Goal: Information Seeking & Learning: Compare options

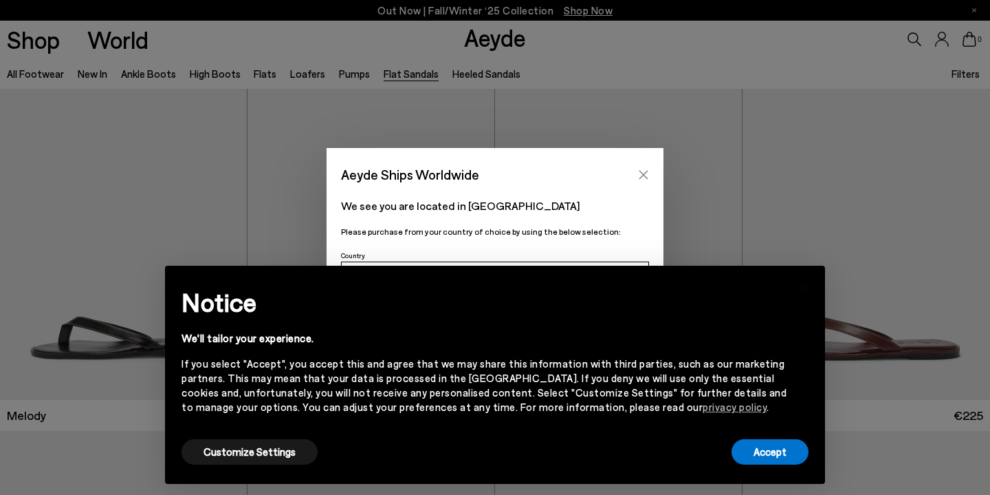
click at [644, 172] on icon "Close" at bounding box center [643, 174] width 11 height 11
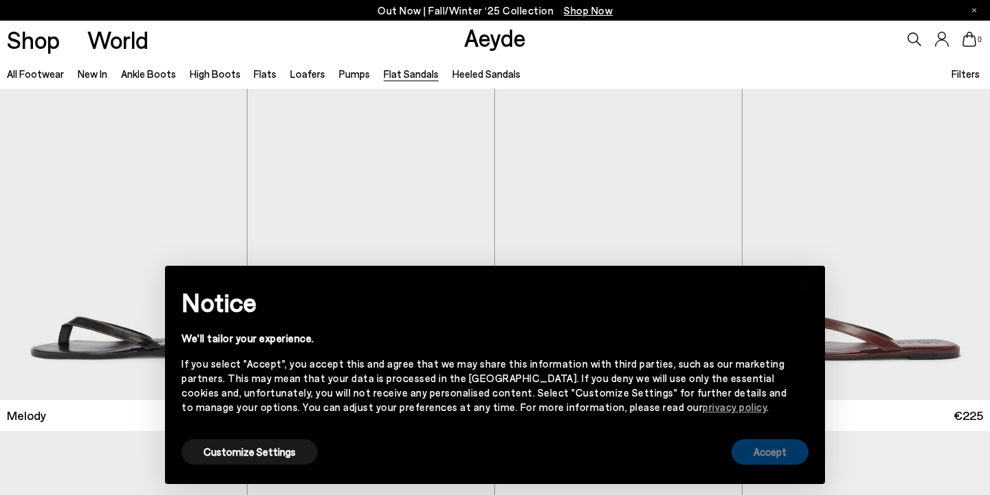
click at [758, 457] on button "Accept" at bounding box center [770, 451] width 77 height 25
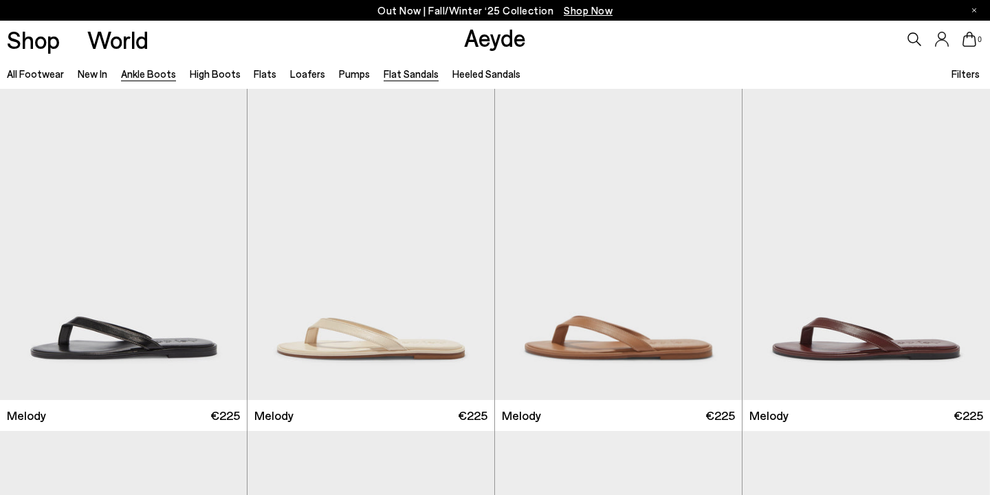
click at [144, 75] on link "Ankle Boots" at bounding box center [148, 73] width 55 height 12
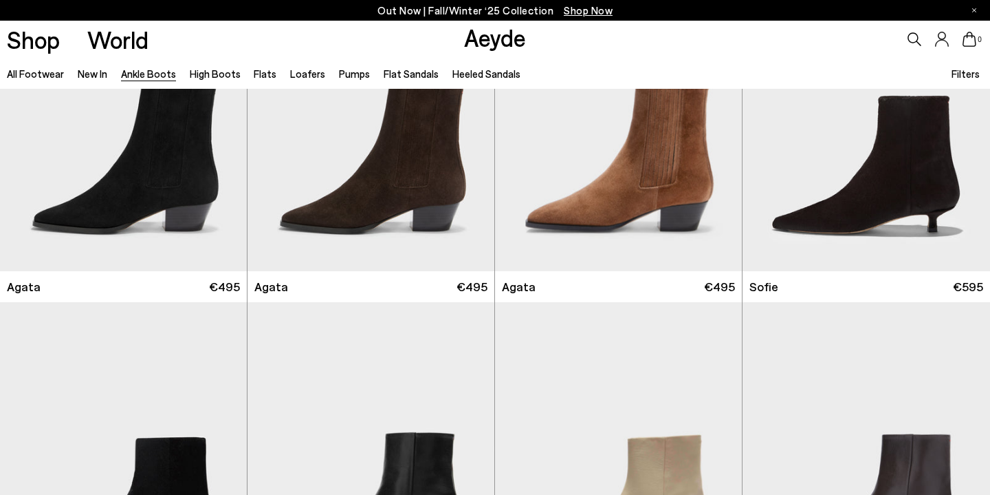
scroll to position [1143, 0]
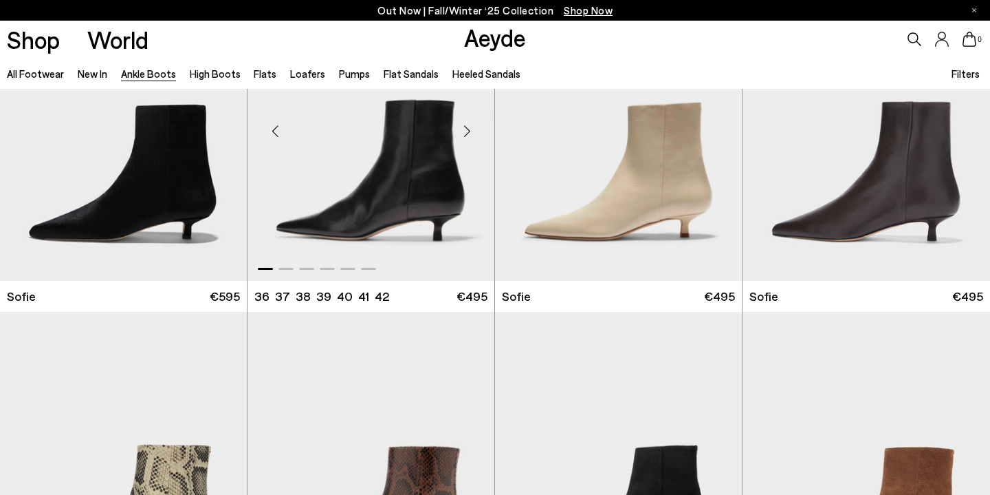
click at [404, 168] on img "1 / 6" at bounding box center [371, 125] width 247 height 310
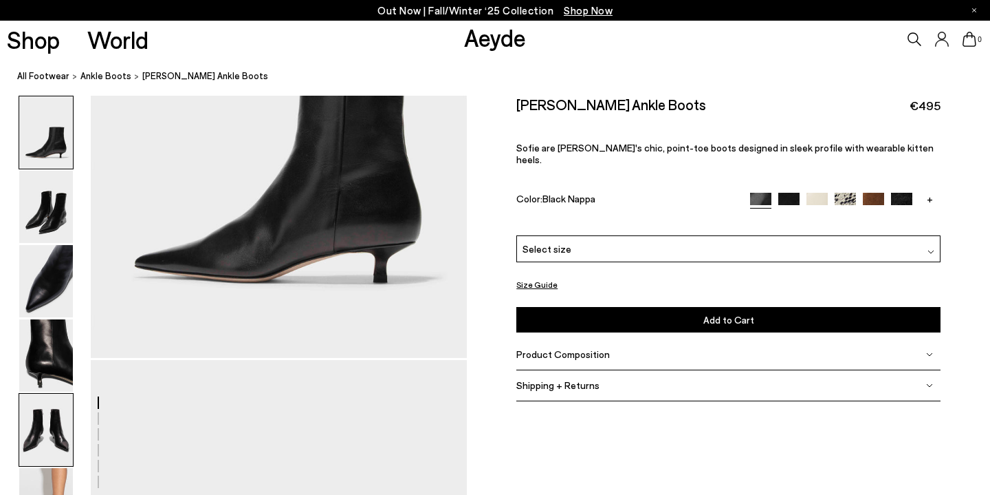
scroll to position [343, 0]
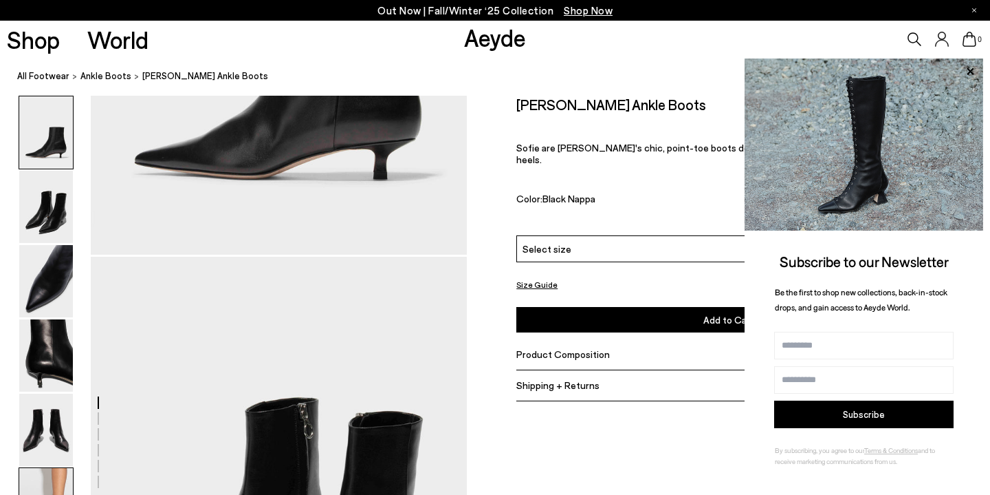
click at [46, 483] on img at bounding box center [46, 504] width 54 height 72
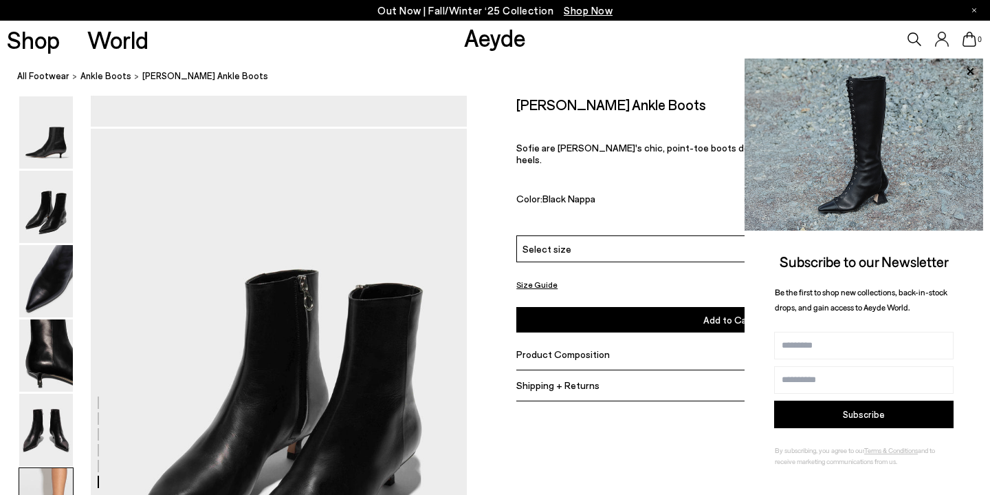
scroll to position [2615, 0]
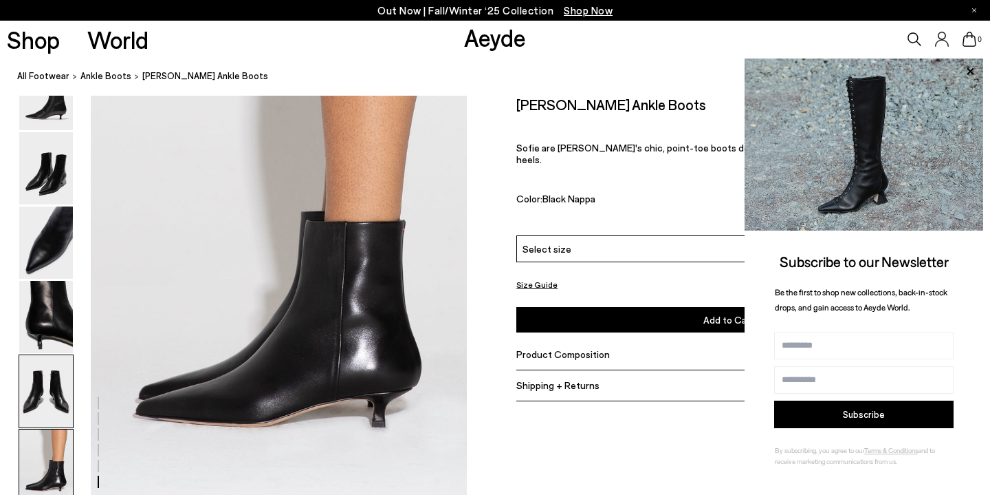
click at [47, 382] on img at bounding box center [46, 391] width 54 height 72
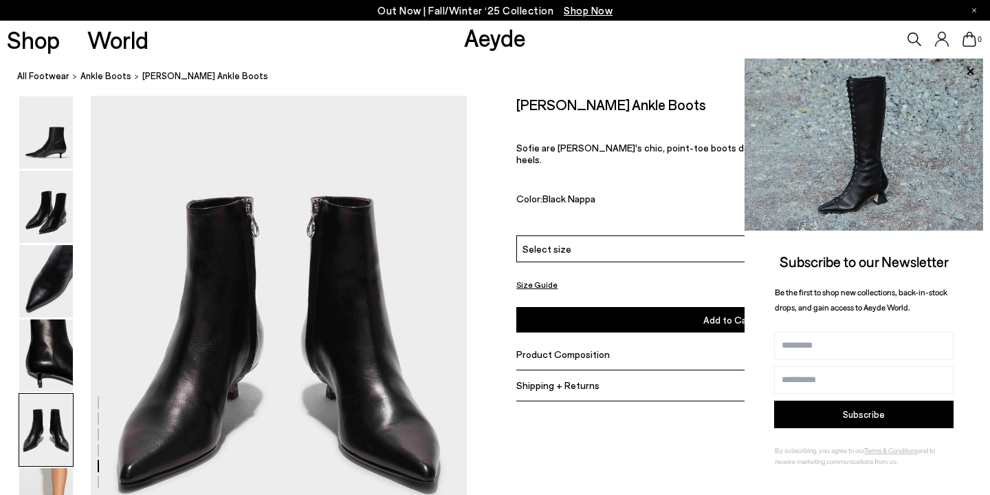
scroll to position [2017, 0]
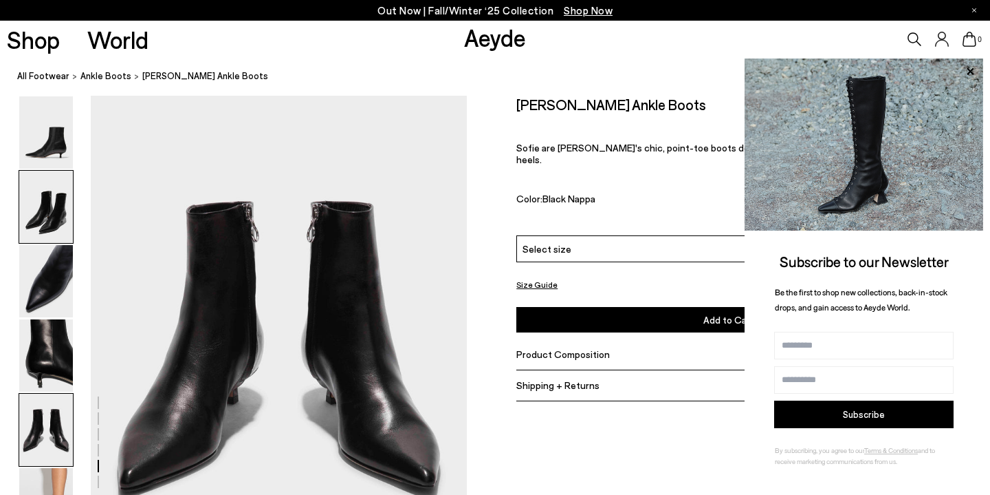
click at [54, 196] on img at bounding box center [46, 207] width 54 height 72
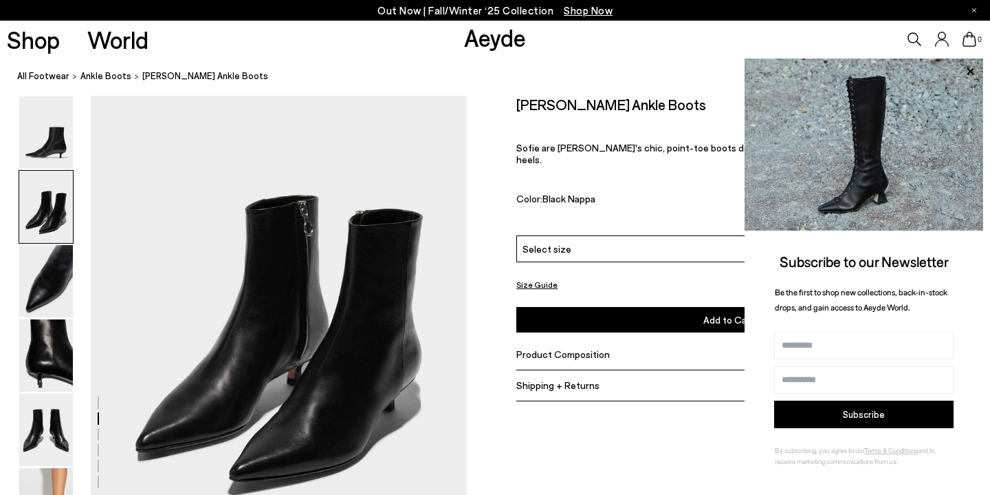
scroll to position [506, 0]
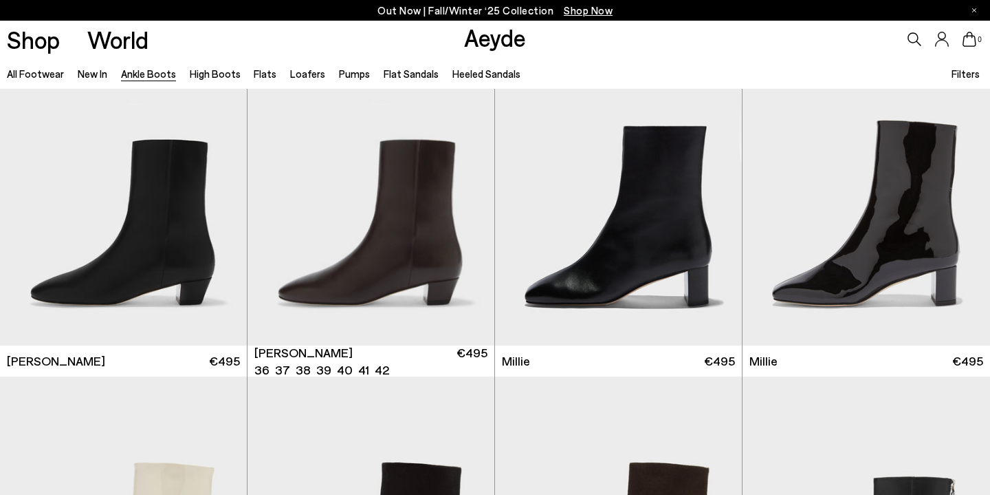
scroll to position [2446, 0]
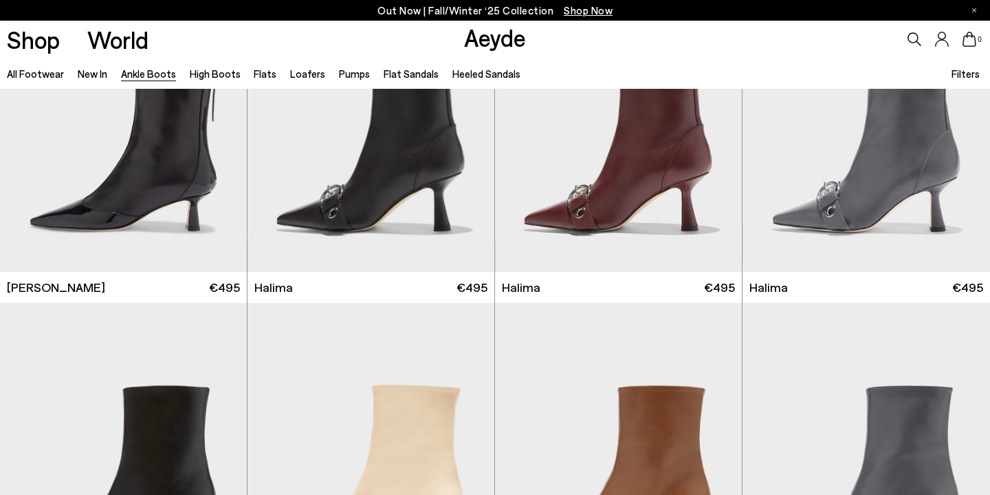
scroll to position [3625, 0]
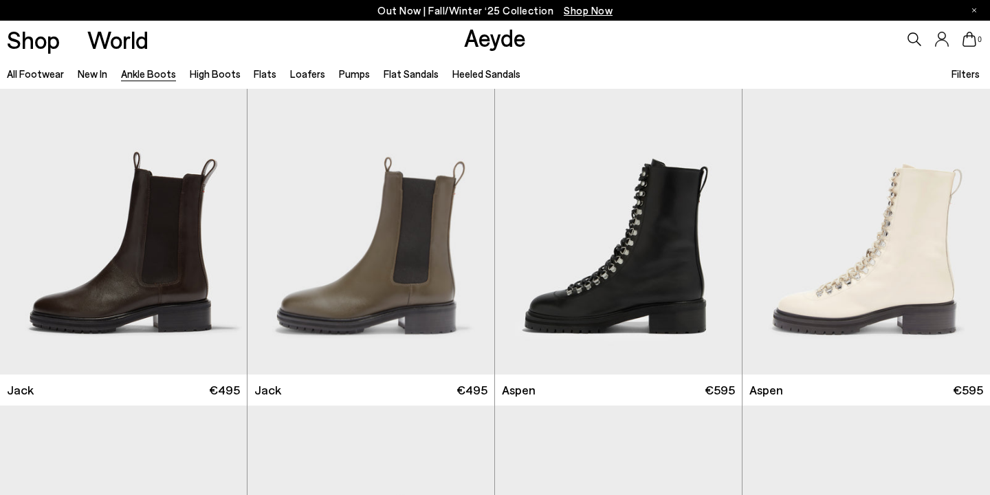
scroll to position [5144, 0]
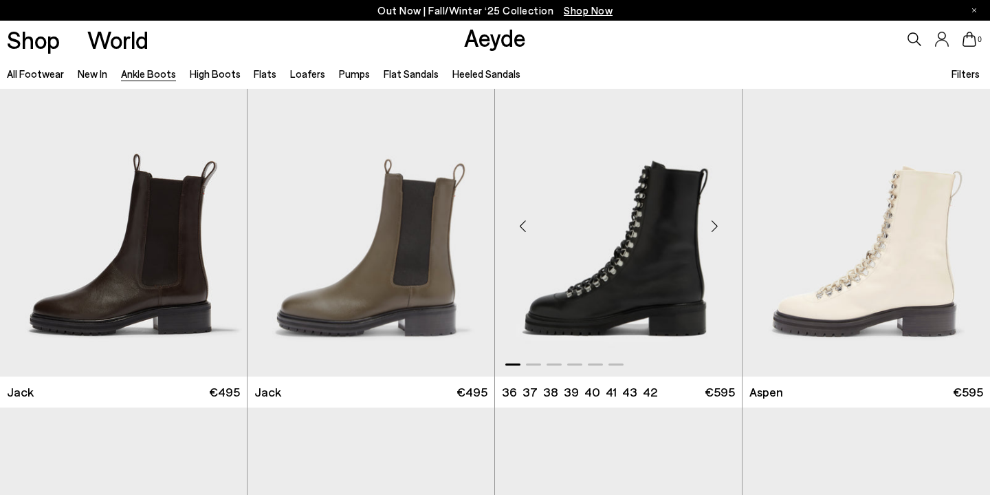
click at [658, 285] on img "1 / 6" at bounding box center [618, 220] width 247 height 310
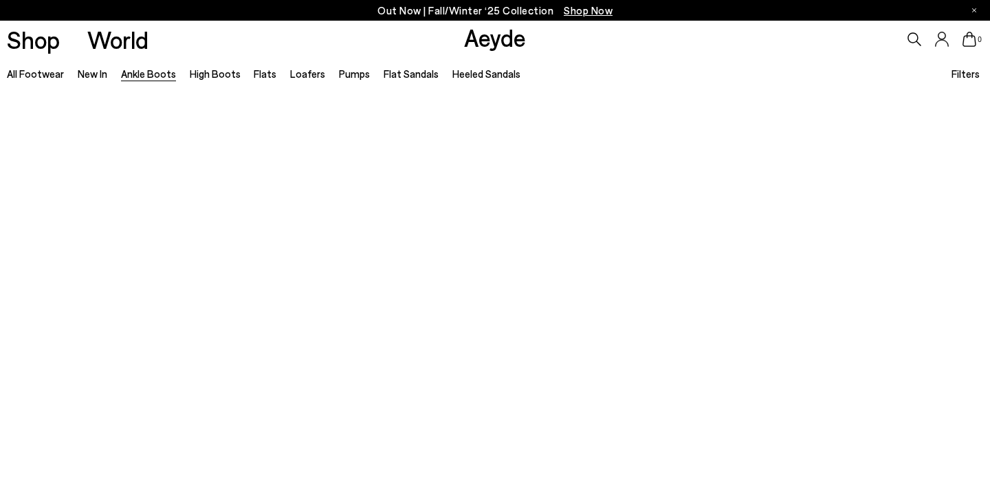
scroll to position [4135, 0]
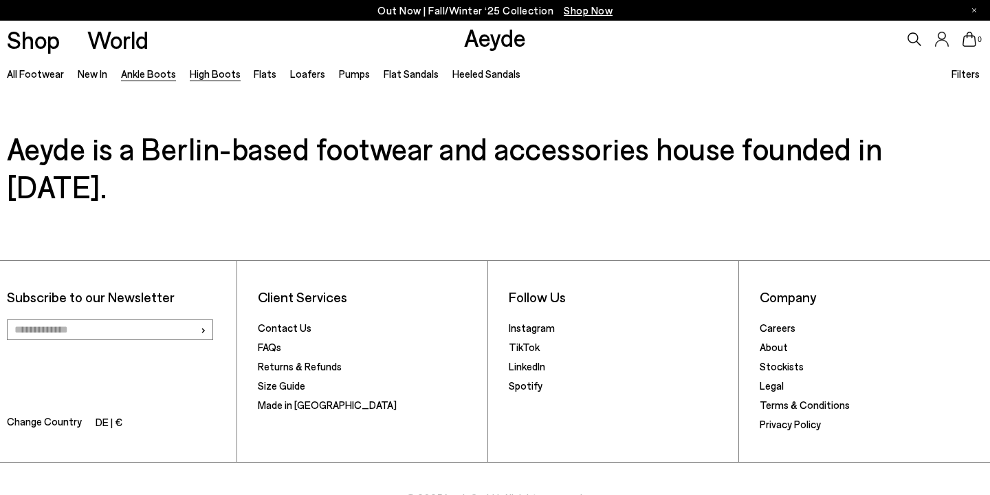
click at [213, 73] on link "High Boots" at bounding box center [215, 73] width 51 height 12
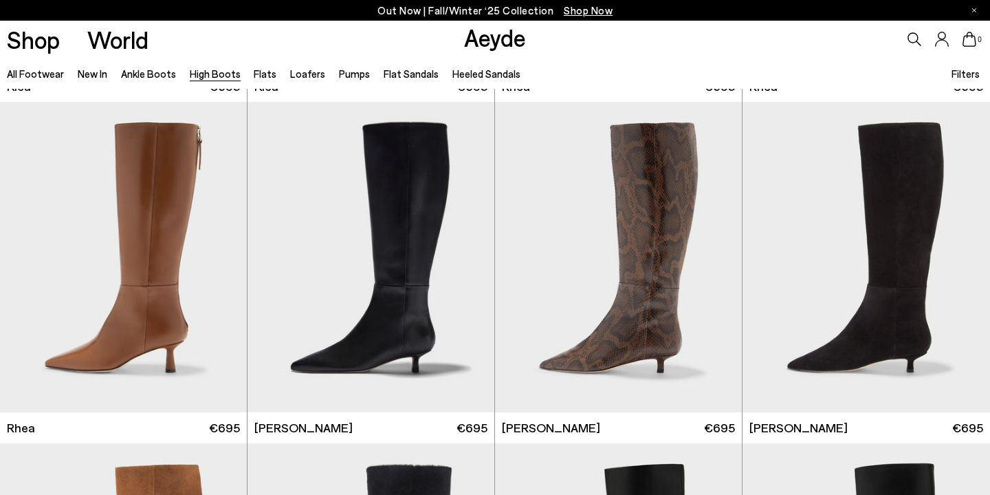
scroll to position [1336, 0]
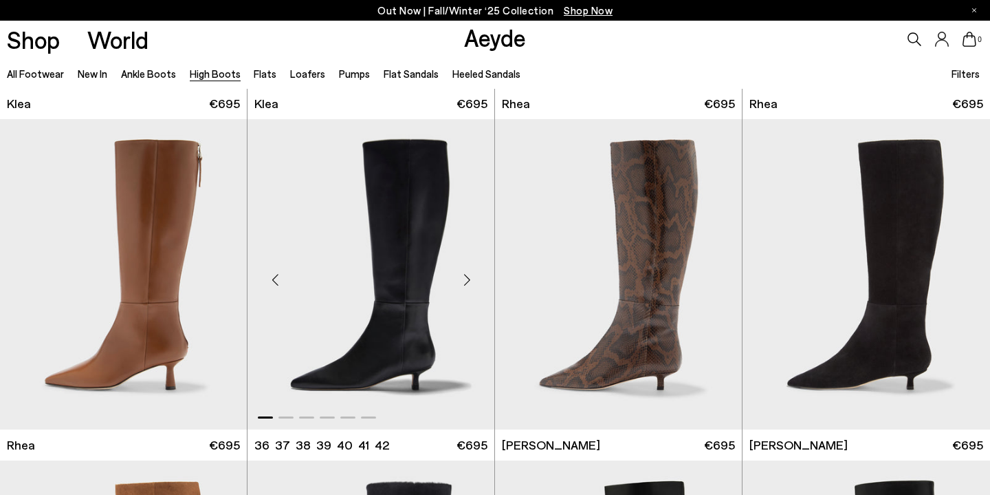
click at [466, 277] on div "Next slide" at bounding box center [466, 279] width 41 height 41
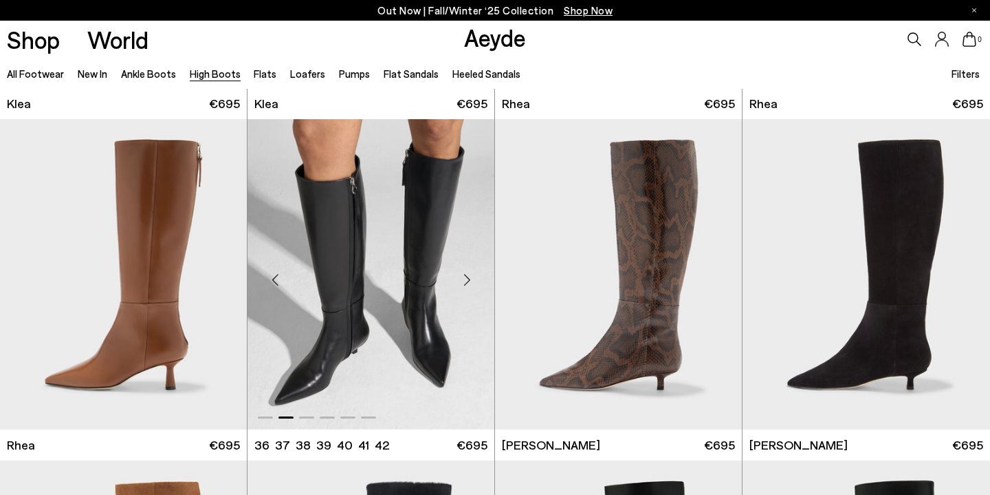
click at [470, 274] on div "Next slide" at bounding box center [466, 279] width 41 height 41
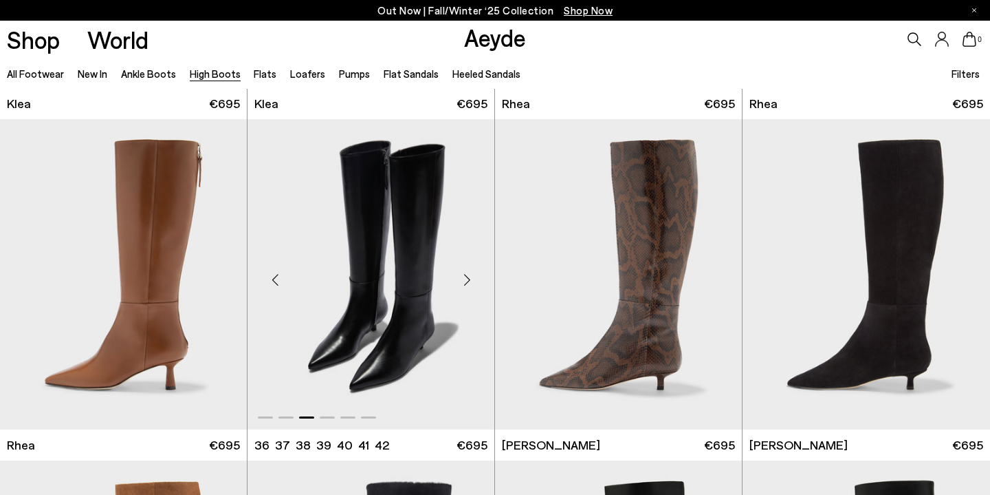
click at [470, 274] on div "Next slide" at bounding box center [466, 279] width 41 height 41
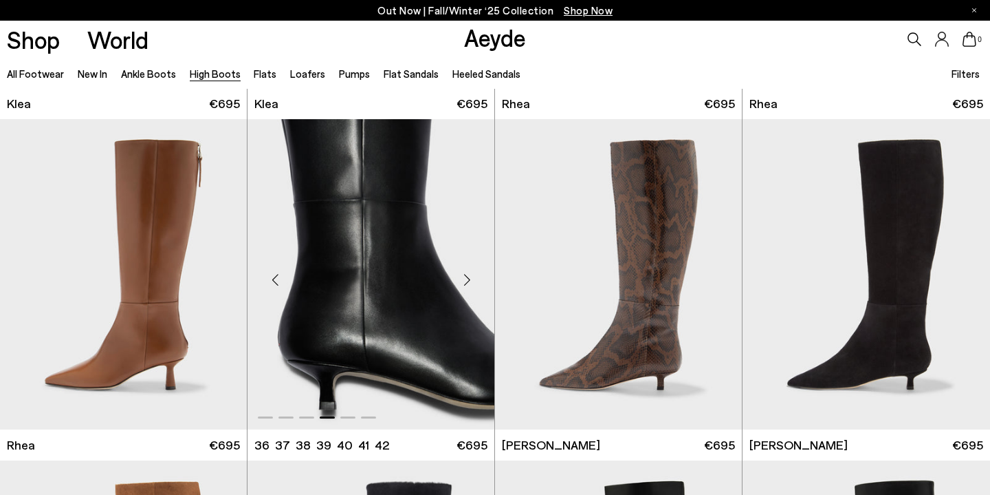
click at [470, 274] on div "Next slide" at bounding box center [466, 279] width 41 height 41
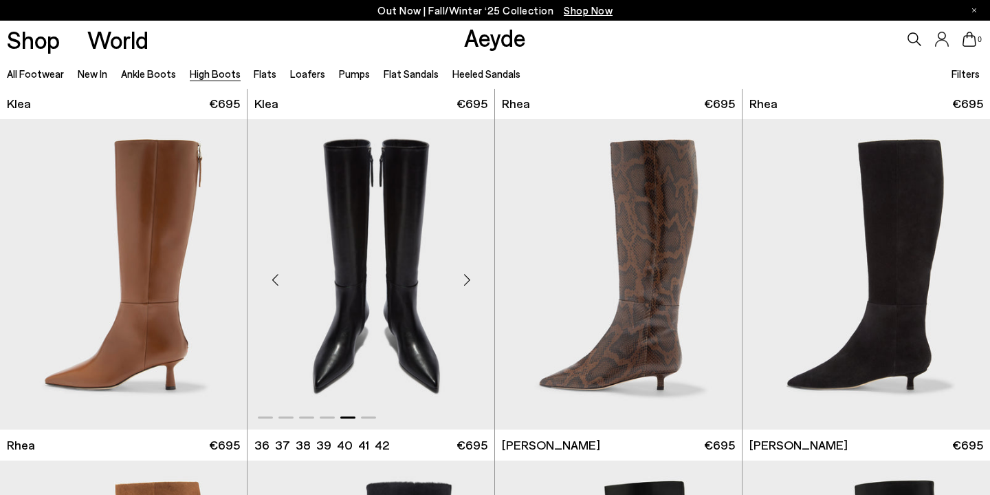
click at [470, 274] on div "Next slide" at bounding box center [466, 279] width 41 height 41
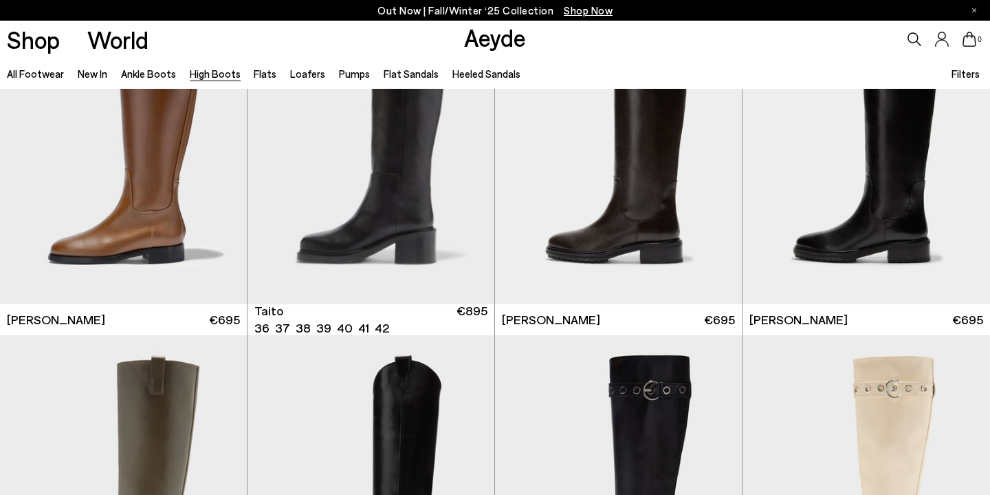
scroll to position [2865, 0]
